Goal: Task Accomplishment & Management: Manage account settings

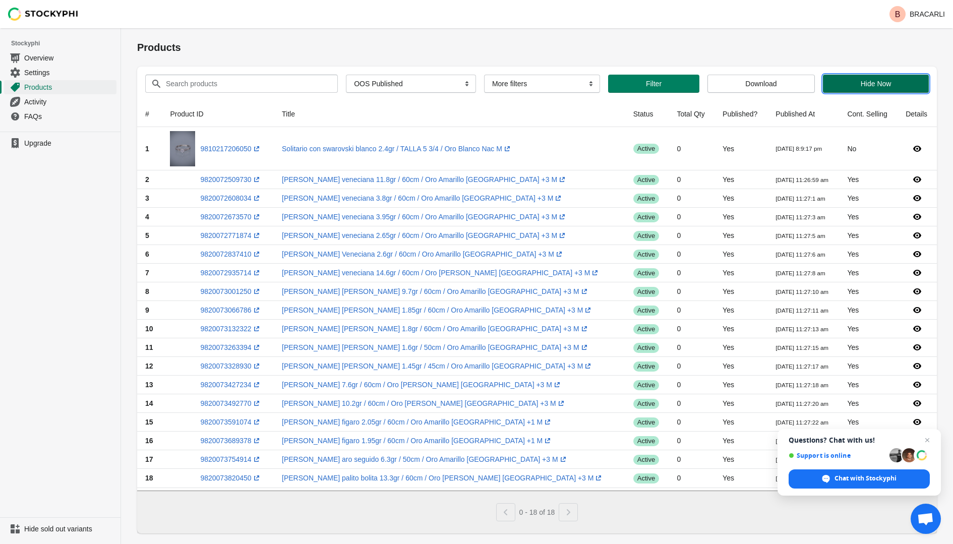
click at [854, 82] on span "Hide Now" at bounding box center [876, 84] width 90 height 8
click at [572, 514] on div "Pagination" at bounding box center [568, 512] width 19 height 18
click at [511, 514] on div "Pagination" at bounding box center [505, 512] width 19 height 18
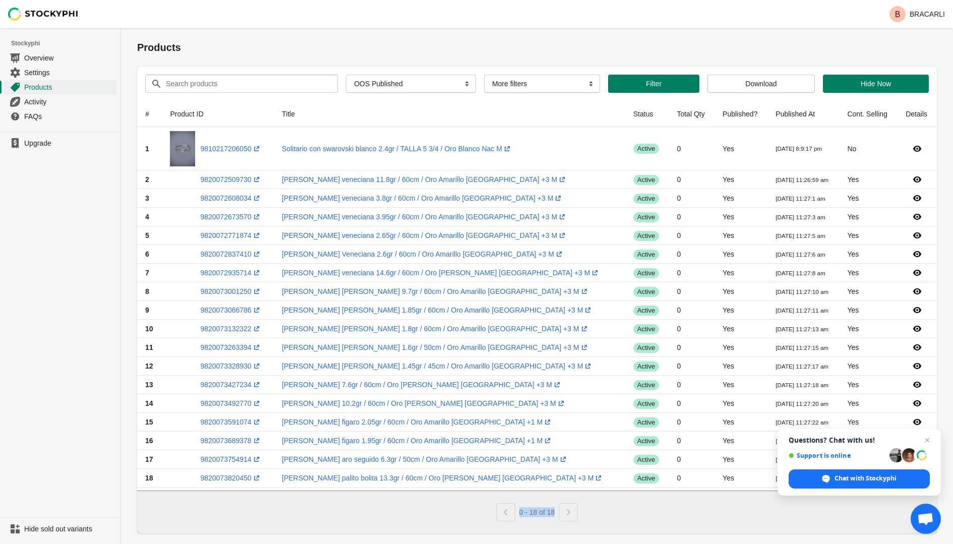
click at [514, 58] on div "Products" at bounding box center [537, 47] width 800 height 38
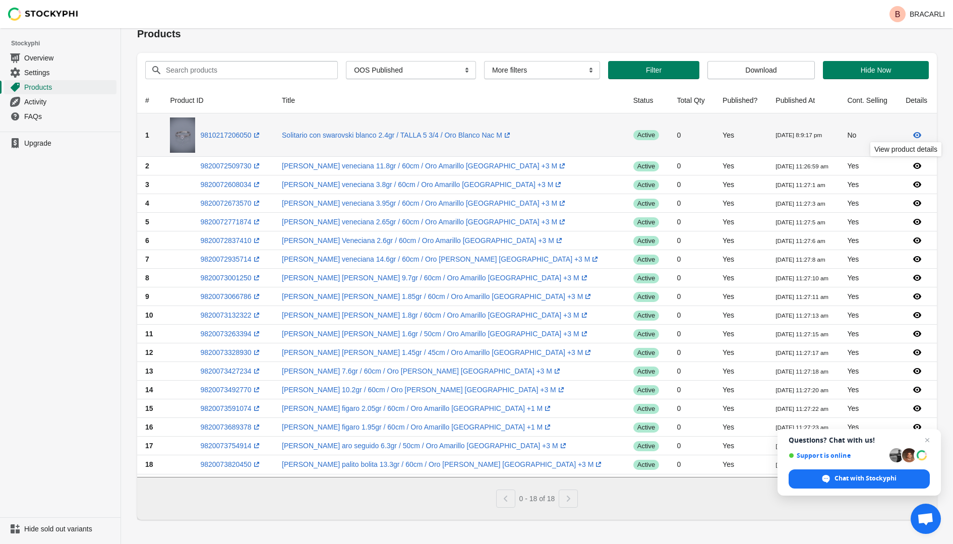
click at [914, 137] on icon at bounding box center [917, 135] width 8 height 6
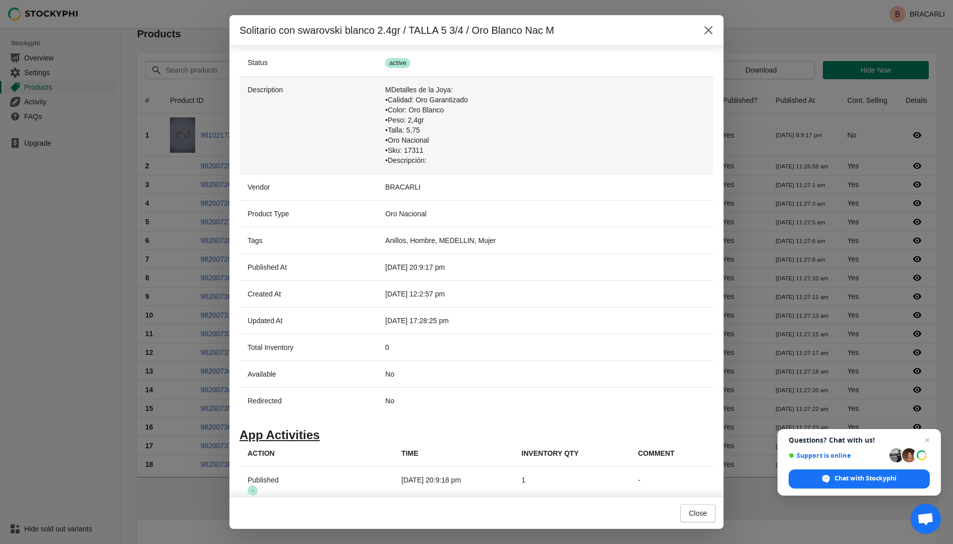
scroll to position [0, 0]
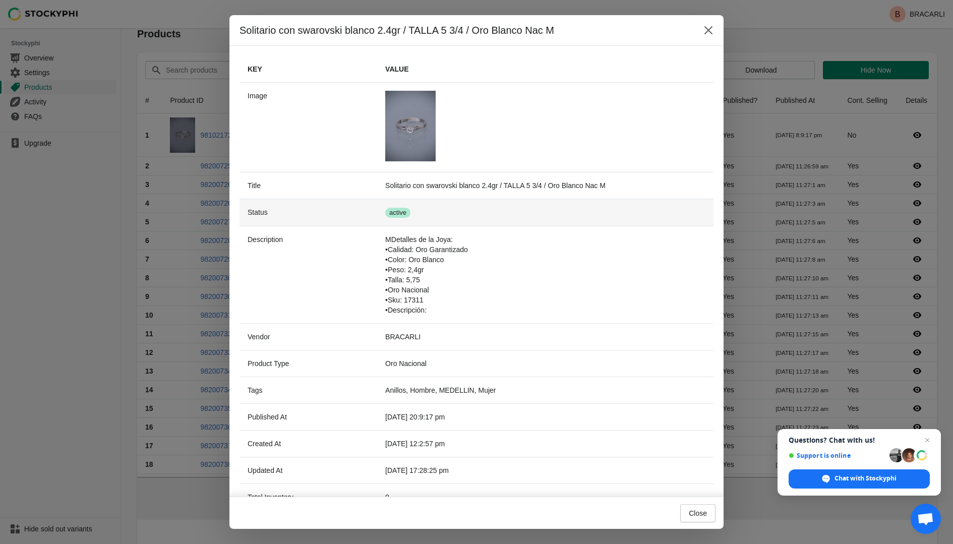
click at [385, 212] on span "Success active" at bounding box center [397, 213] width 25 height 10
click at [710, 30] on icon "Close" at bounding box center [708, 30] width 10 height 10
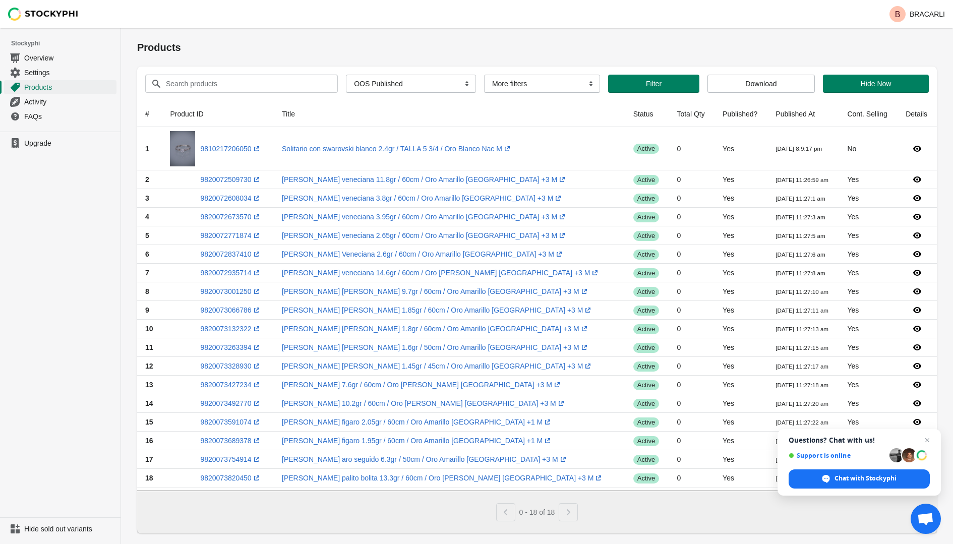
scroll to position [14, 0]
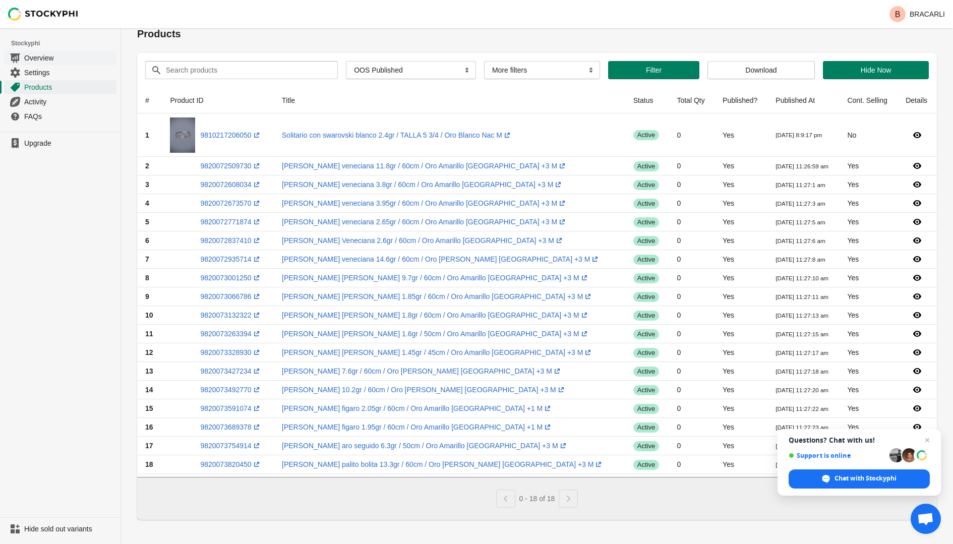
click at [74, 55] on span "Overview" at bounding box center [69, 58] width 90 height 10
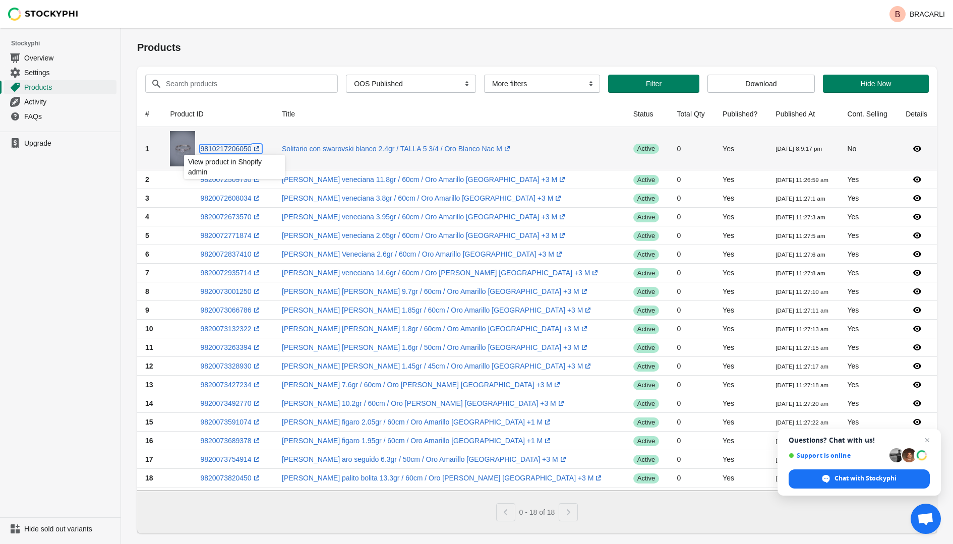
click at [240, 149] on link "9810217206050 (opens a new window)" at bounding box center [230, 149] width 61 height 8
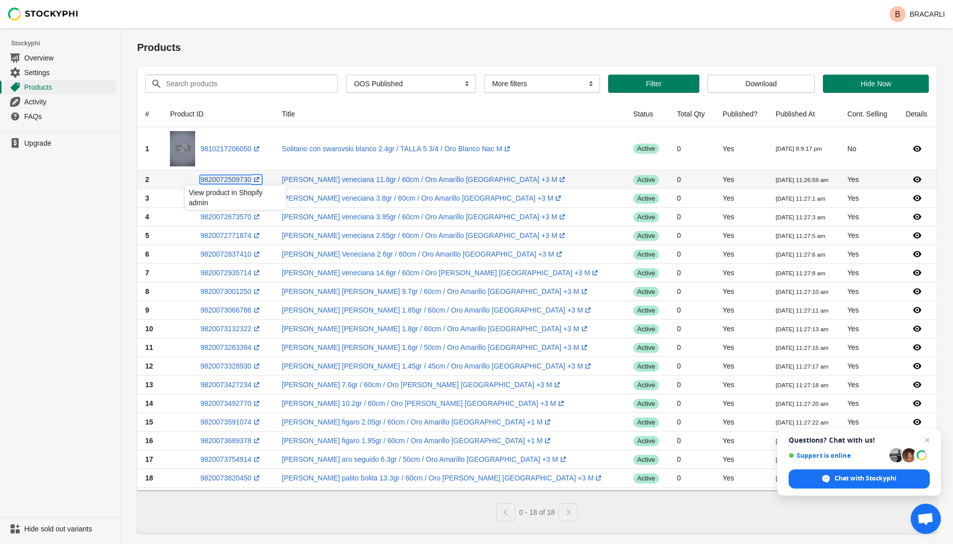
click at [235, 180] on link "9820072509730 (opens a new window)" at bounding box center [230, 179] width 61 height 8
click at [256, 198] on link "9820072608034 (opens a new window)" at bounding box center [230, 198] width 61 height 8
click at [259, 214] on icon at bounding box center [257, 217] width 10 height 10
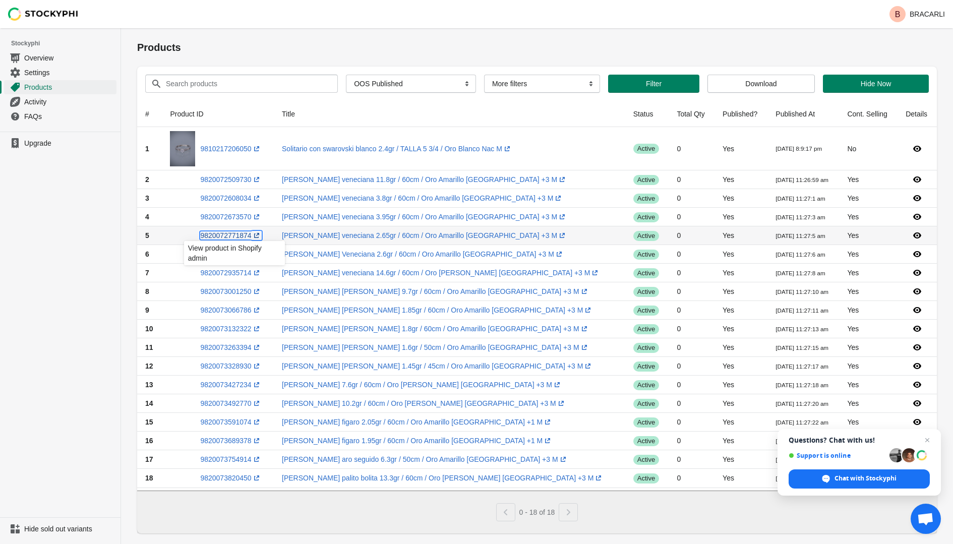
click at [262, 235] on icon at bounding box center [257, 235] width 10 height 10
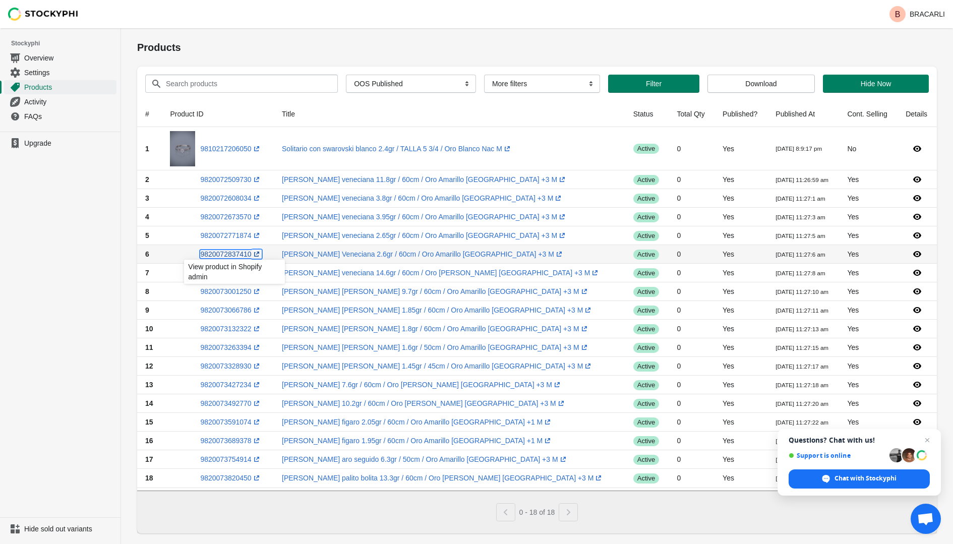
click at [256, 249] on icon at bounding box center [257, 254] width 10 height 10
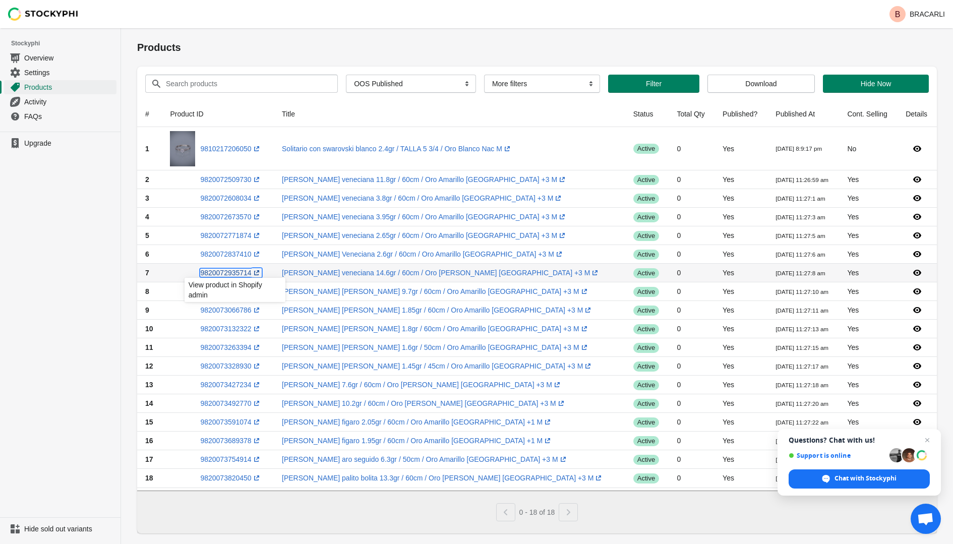
click at [262, 271] on icon at bounding box center [257, 273] width 10 height 10
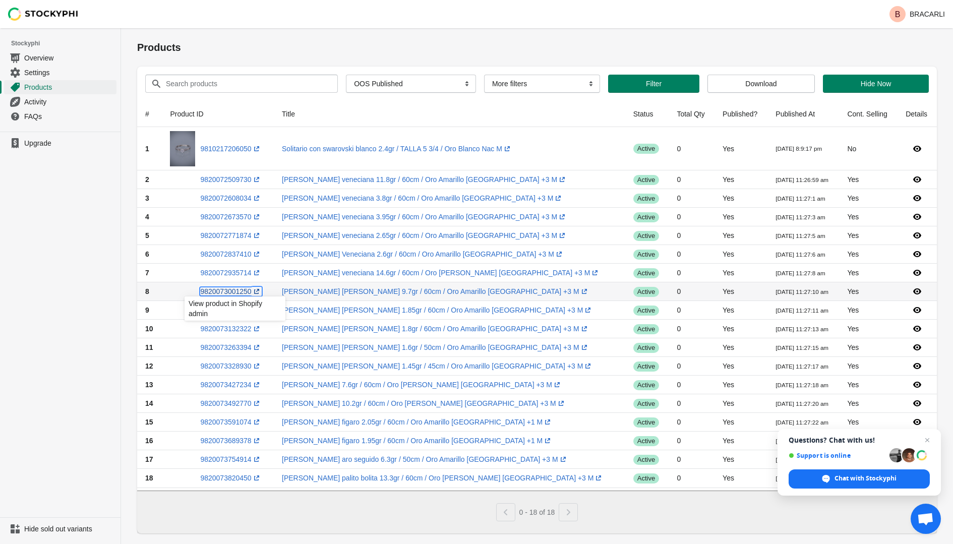
click at [259, 288] on icon at bounding box center [257, 291] width 10 height 10
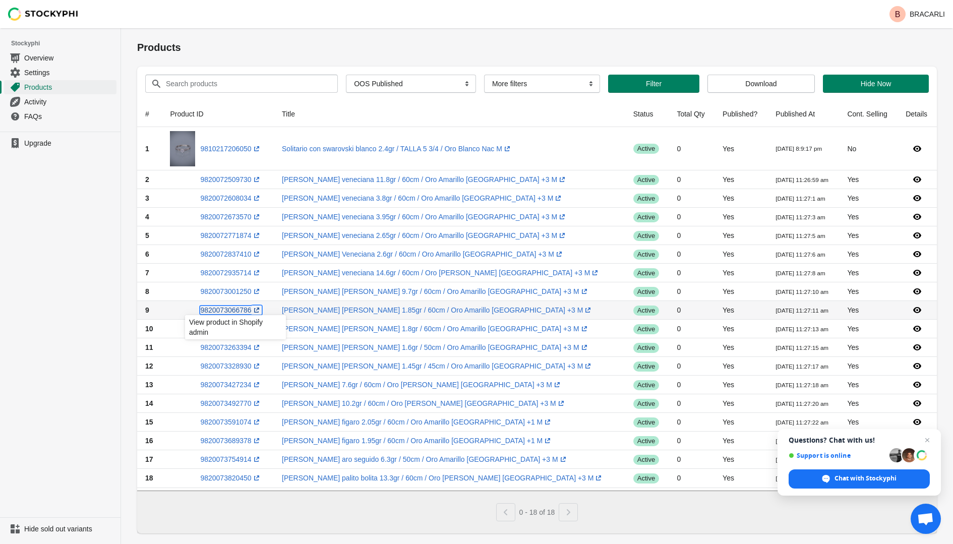
click at [262, 305] on icon at bounding box center [257, 310] width 10 height 10
click at [262, 324] on icon at bounding box center [257, 329] width 10 height 10
